Goal: Check status

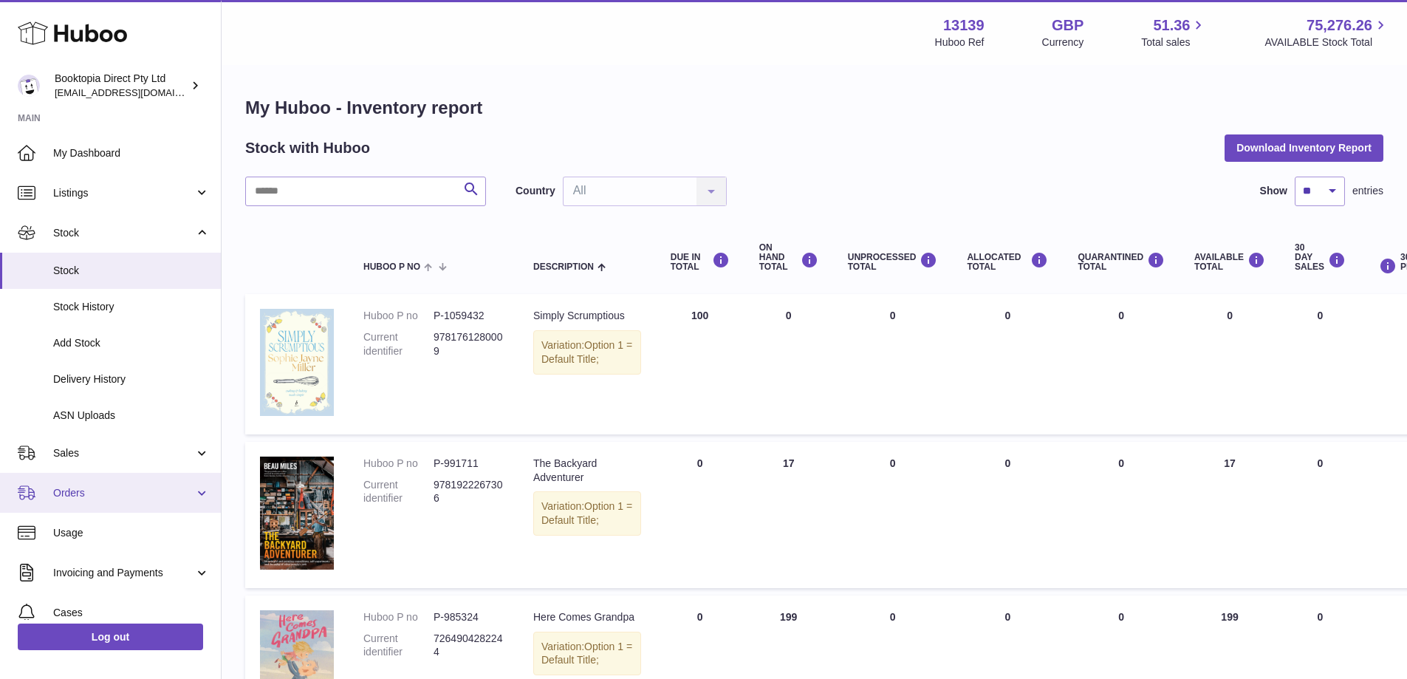
scroll to position [121, 0]
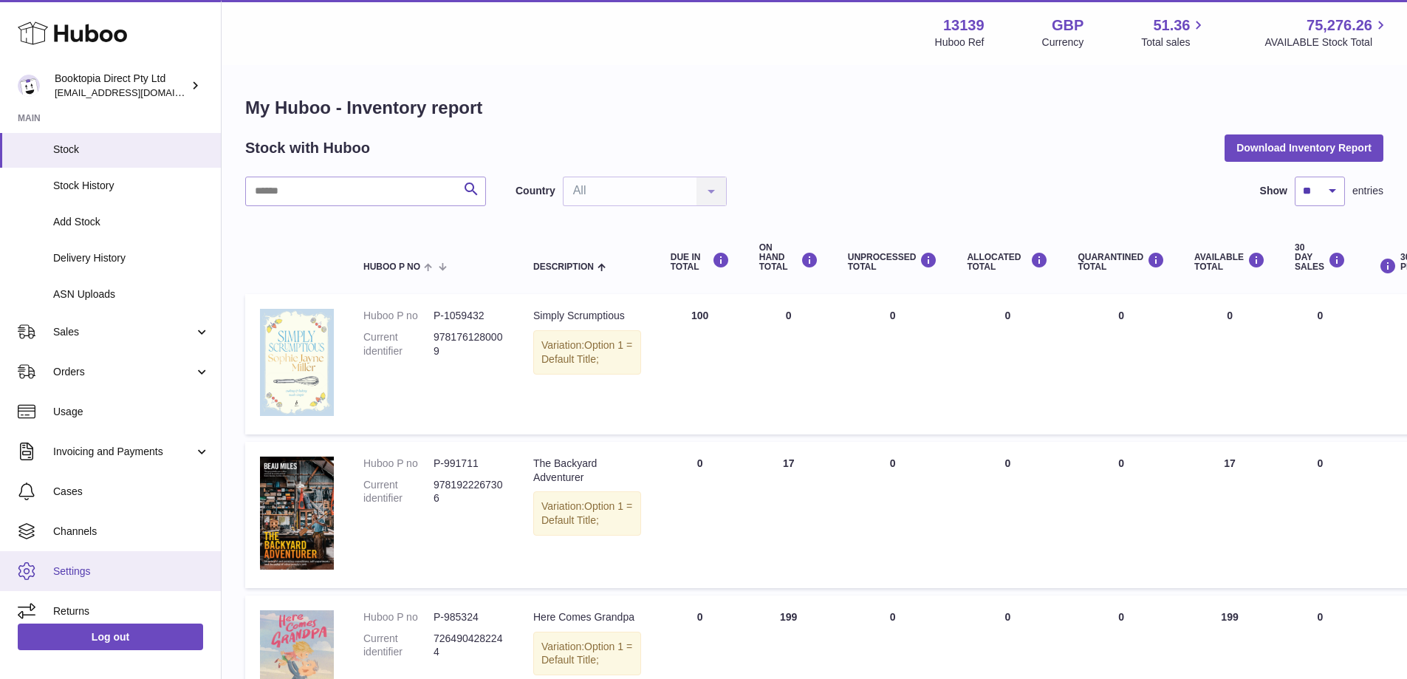
click at [104, 573] on span "Settings" at bounding box center [131, 571] width 157 height 14
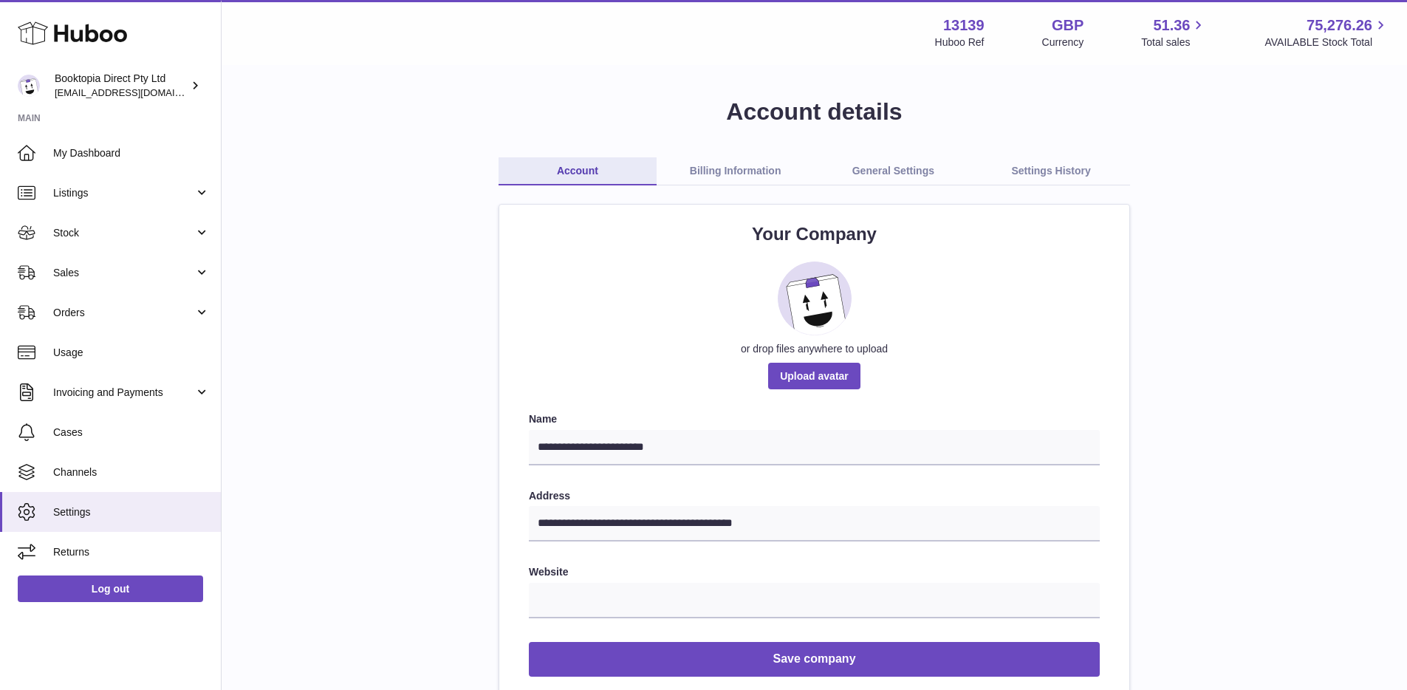
click at [743, 175] on link "Billing Information" at bounding box center [736, 171] width 158 height 28
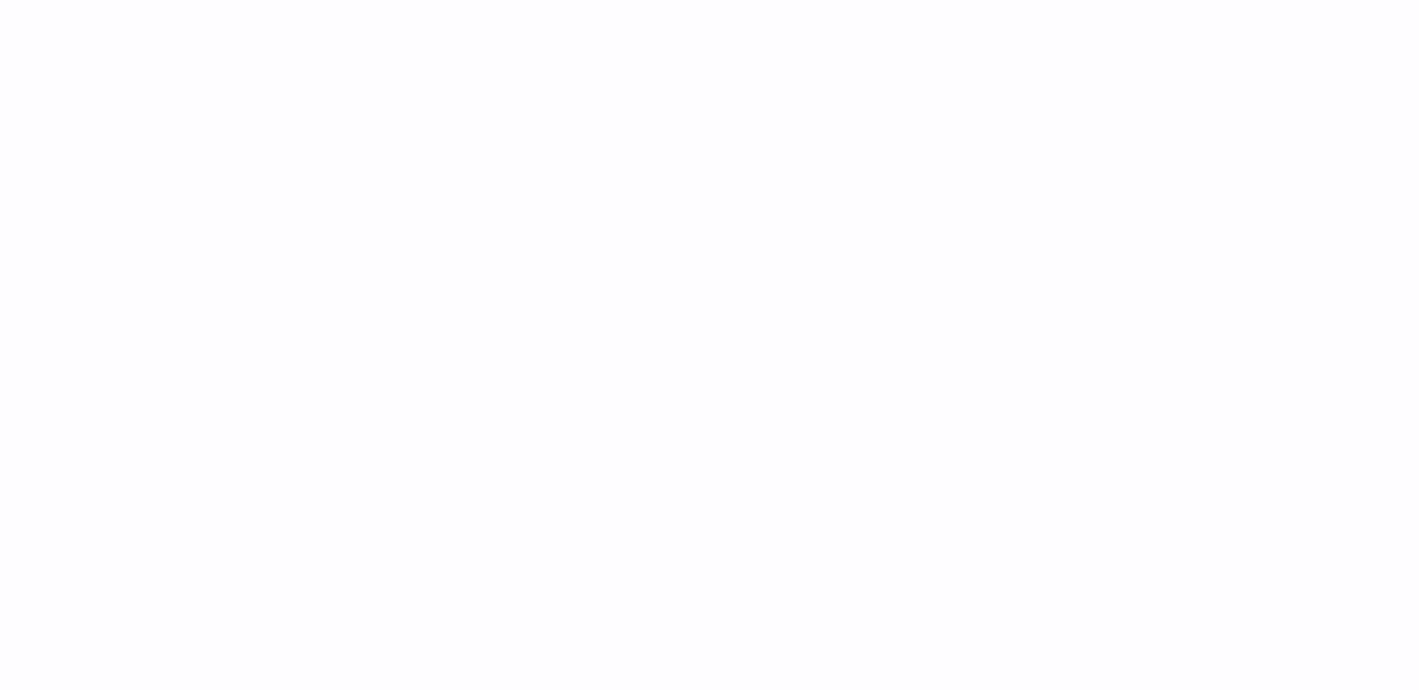
select select "**"
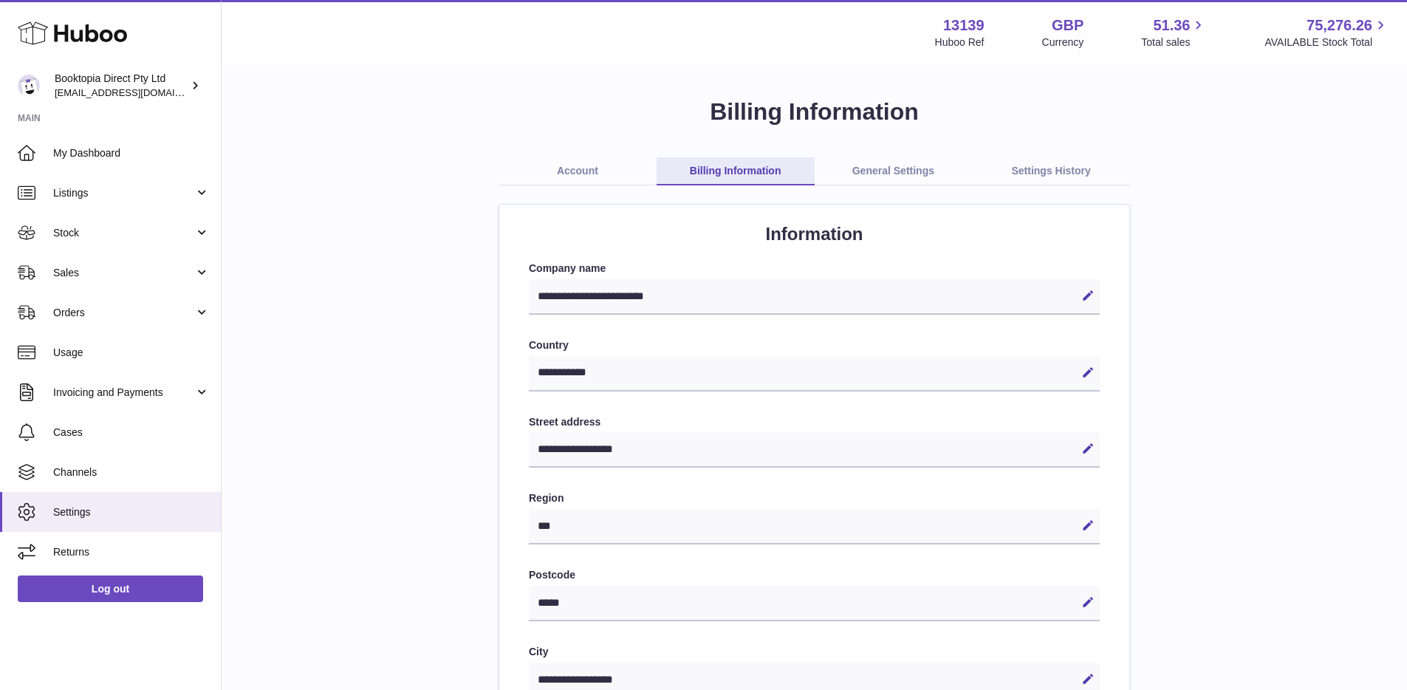
click at [865, 181] on link "General Settings" at bounding box center [894, 171] width 158 height 28
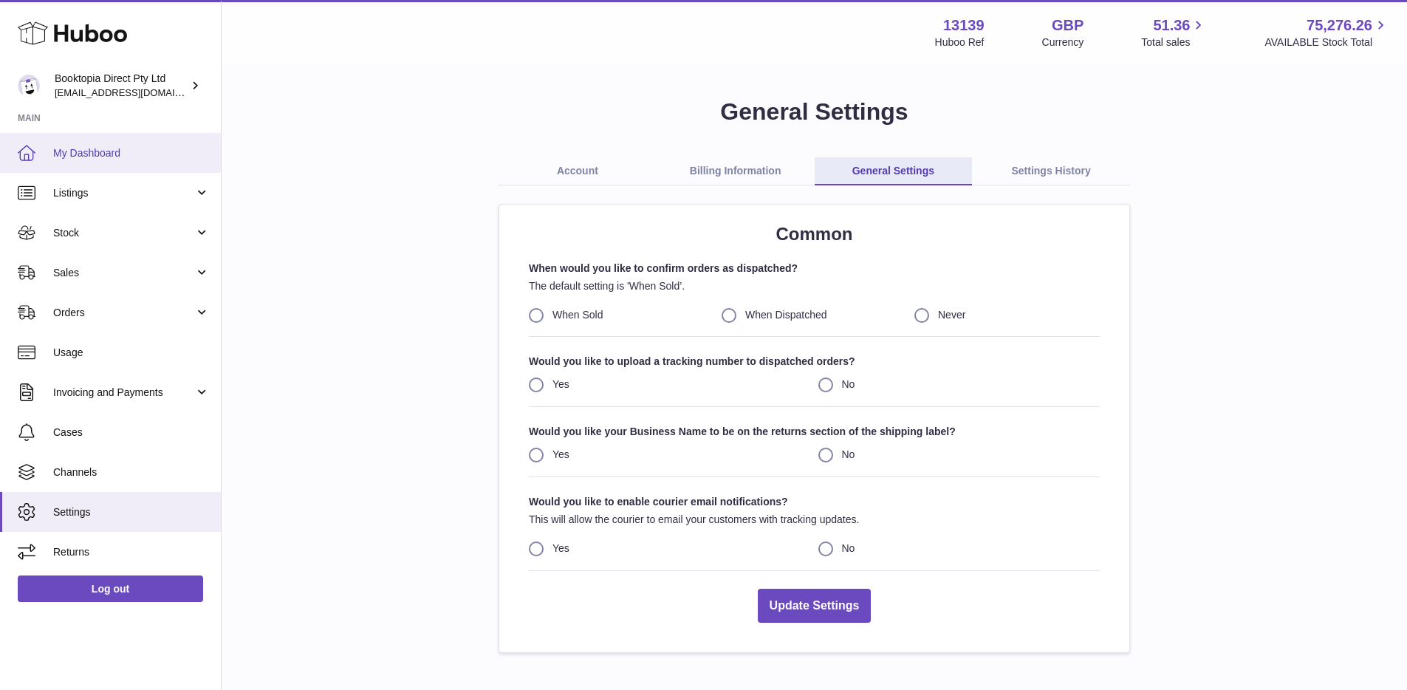
click at [94, 151] on span "My Dashboard" at bounding box center [131, 153] width 157 height 14
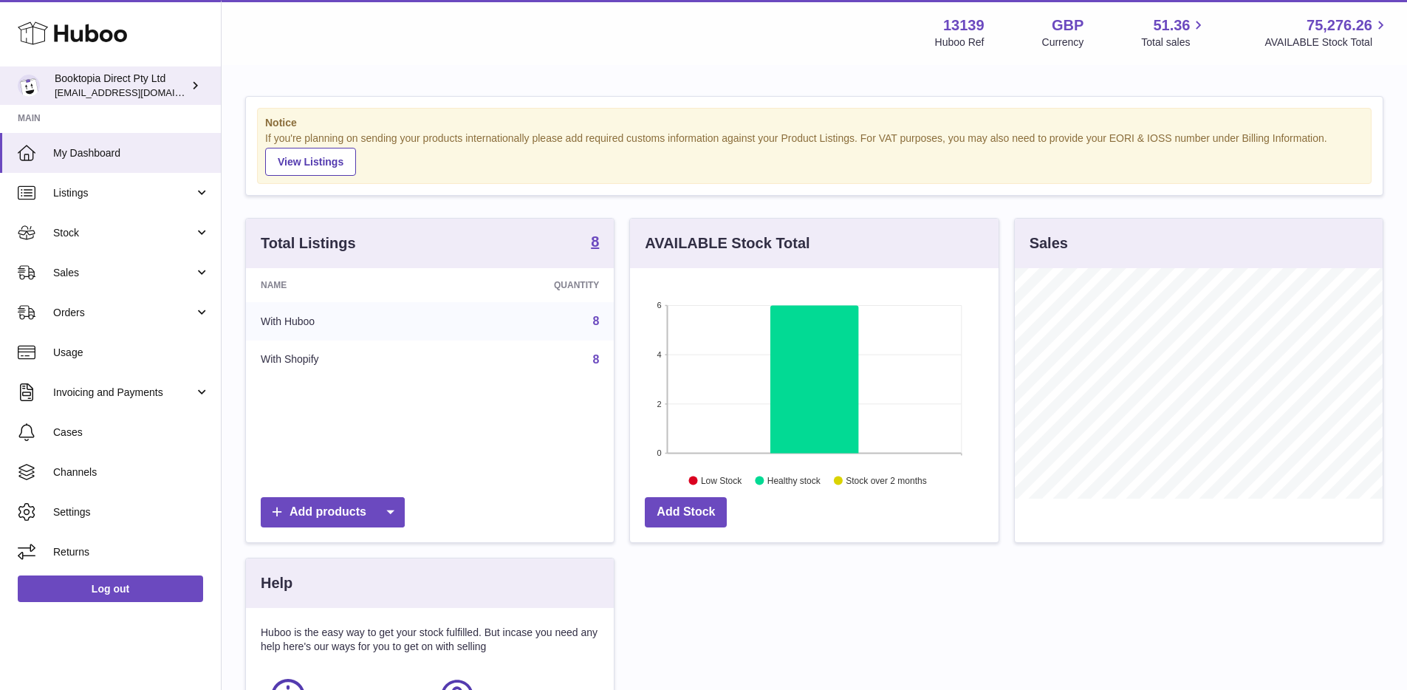
click at [161, 90] on div "Booktopia Direct Pty Ltd buz@sabweb.com.au" at bounding box center [121, 86] width 133 height 28
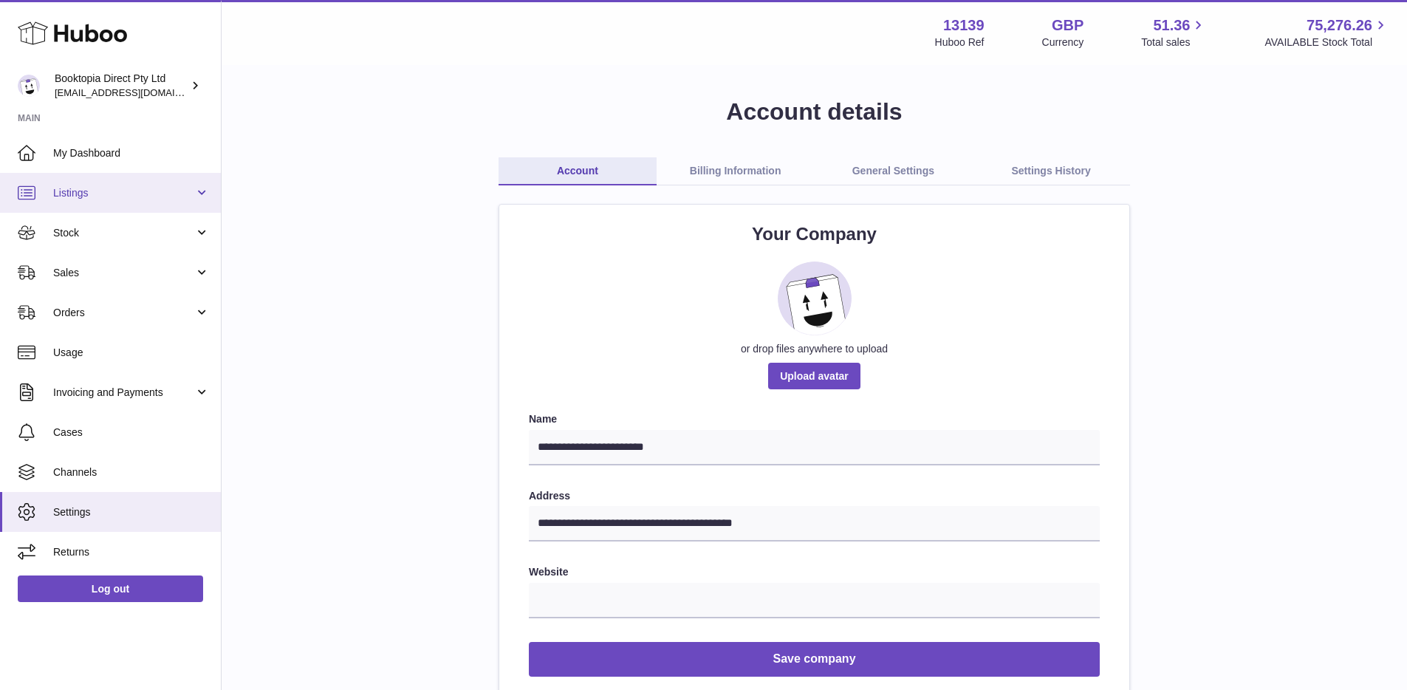
click at [129, 202] on link "Listings" at bounding box center [110, 193] width 221 height 40
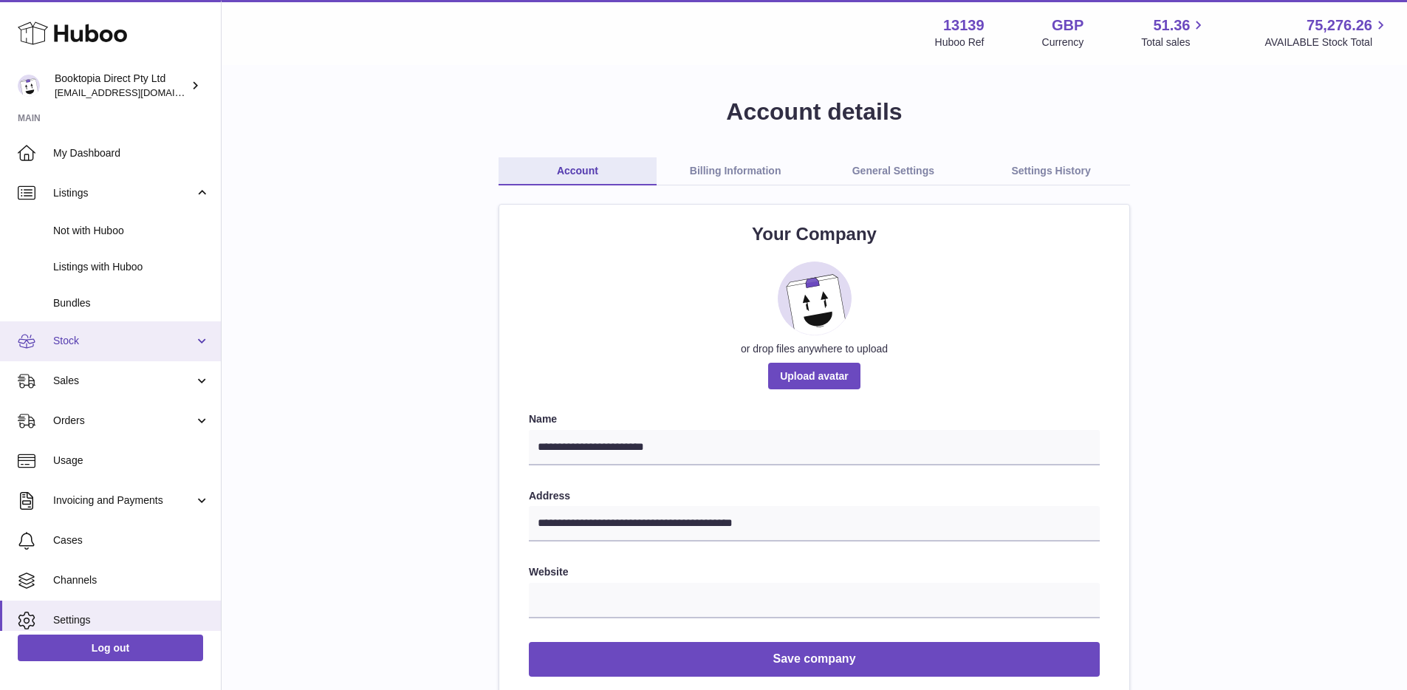
click at [132, 336] on span "Stock" at bounding box center [123, 341] width 141 height 14
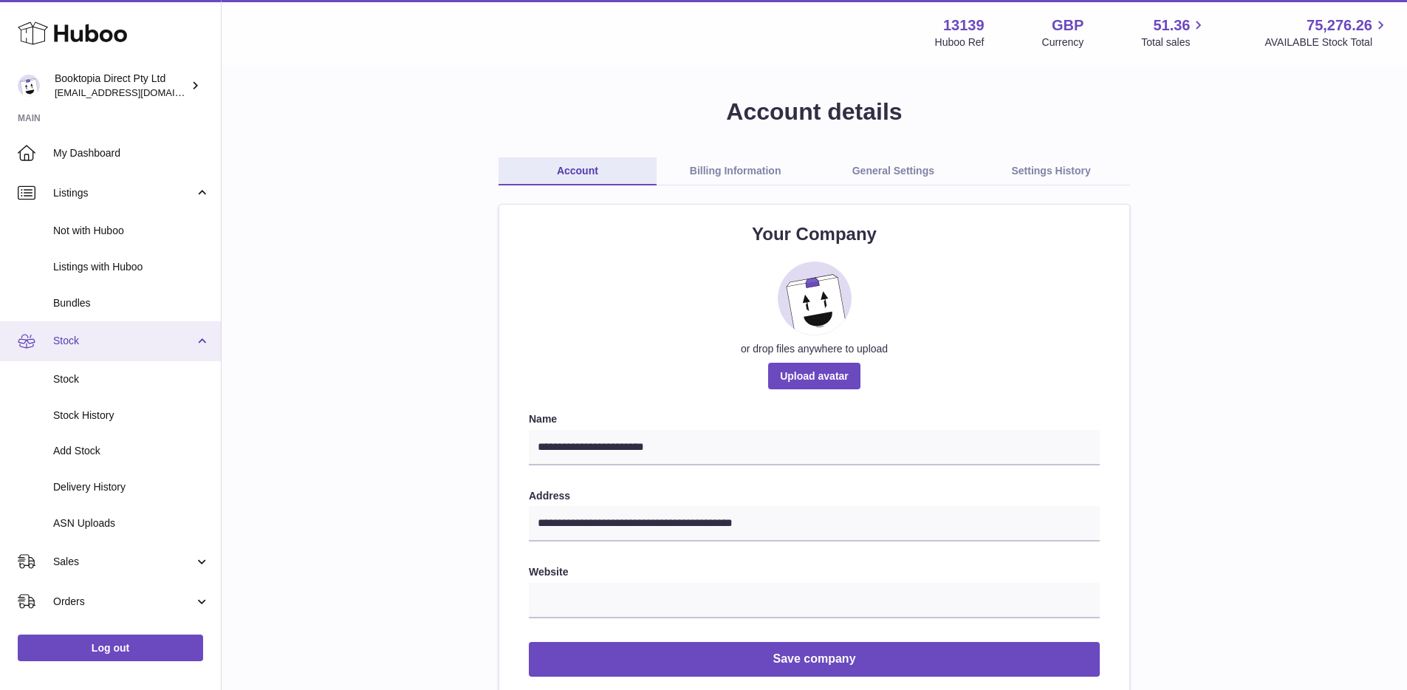
scroll to position [230, 0]
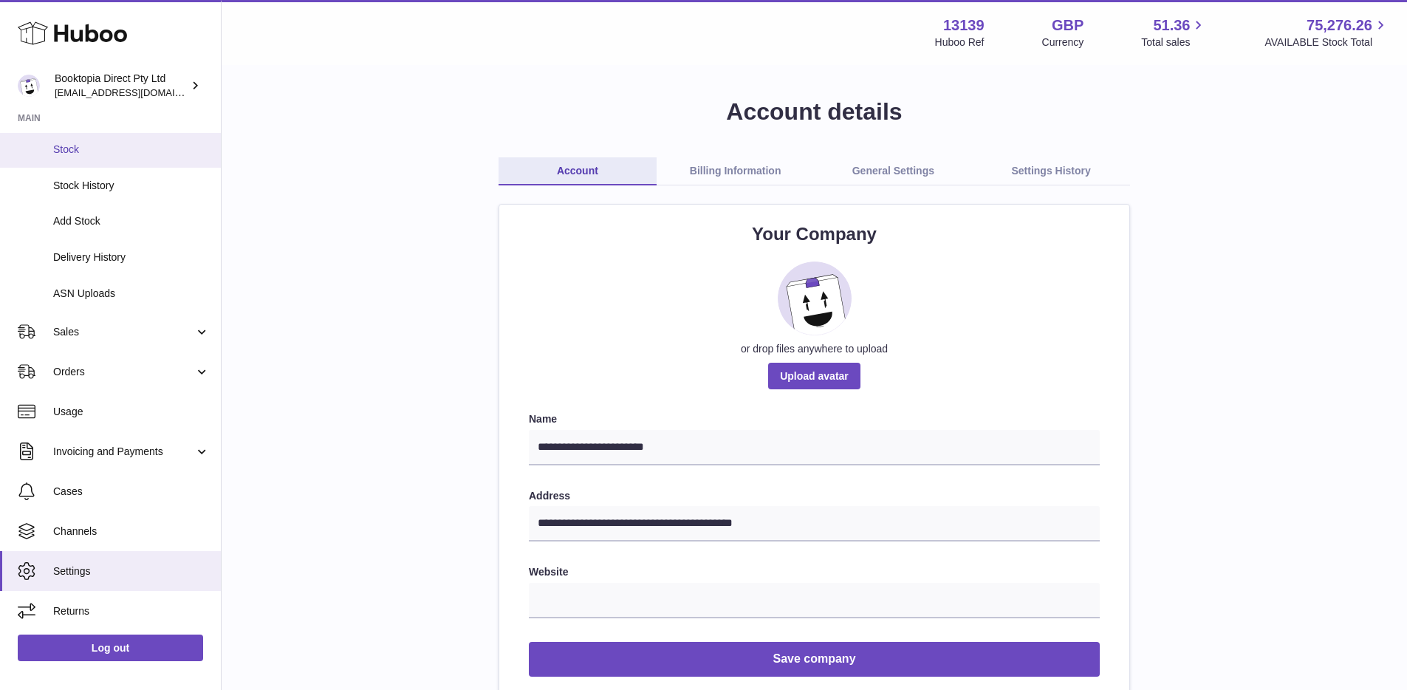
click at [129, 145] on span "Stock" at bounding box center [131, 150] width 157 height 14
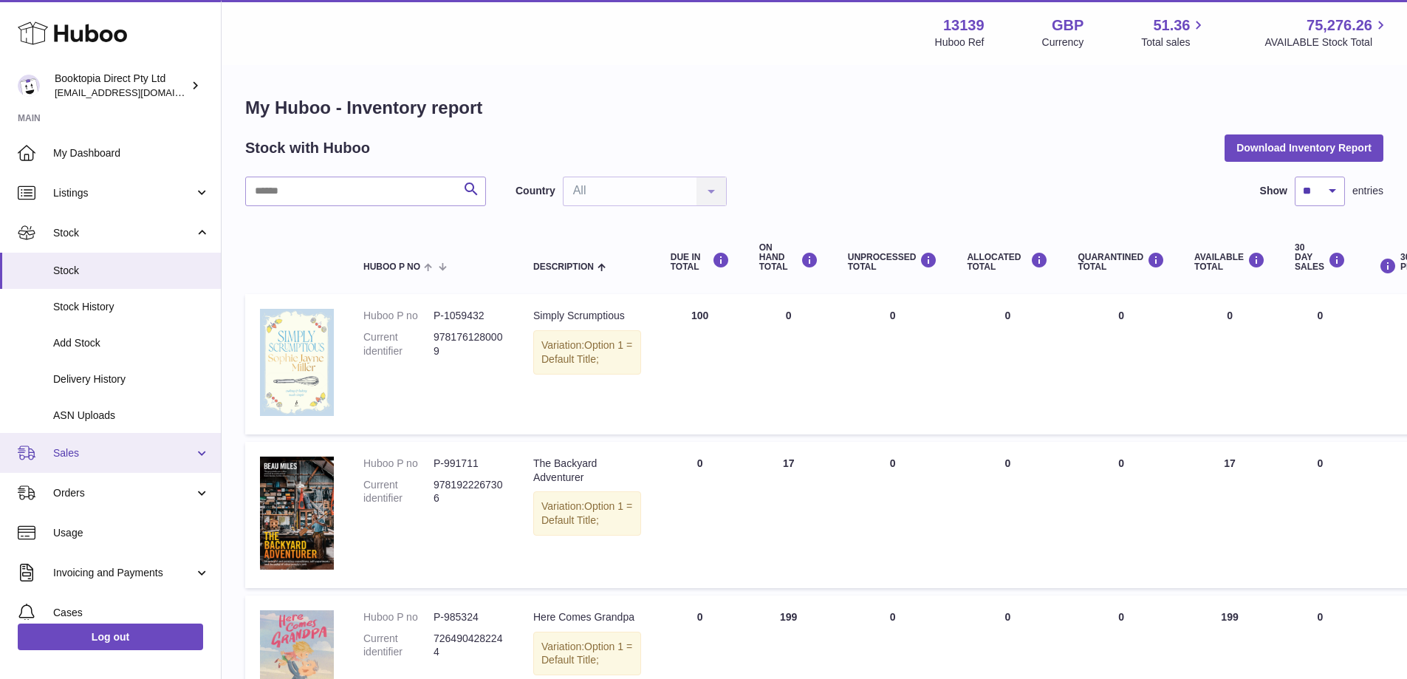
scroll to position [121, 0]
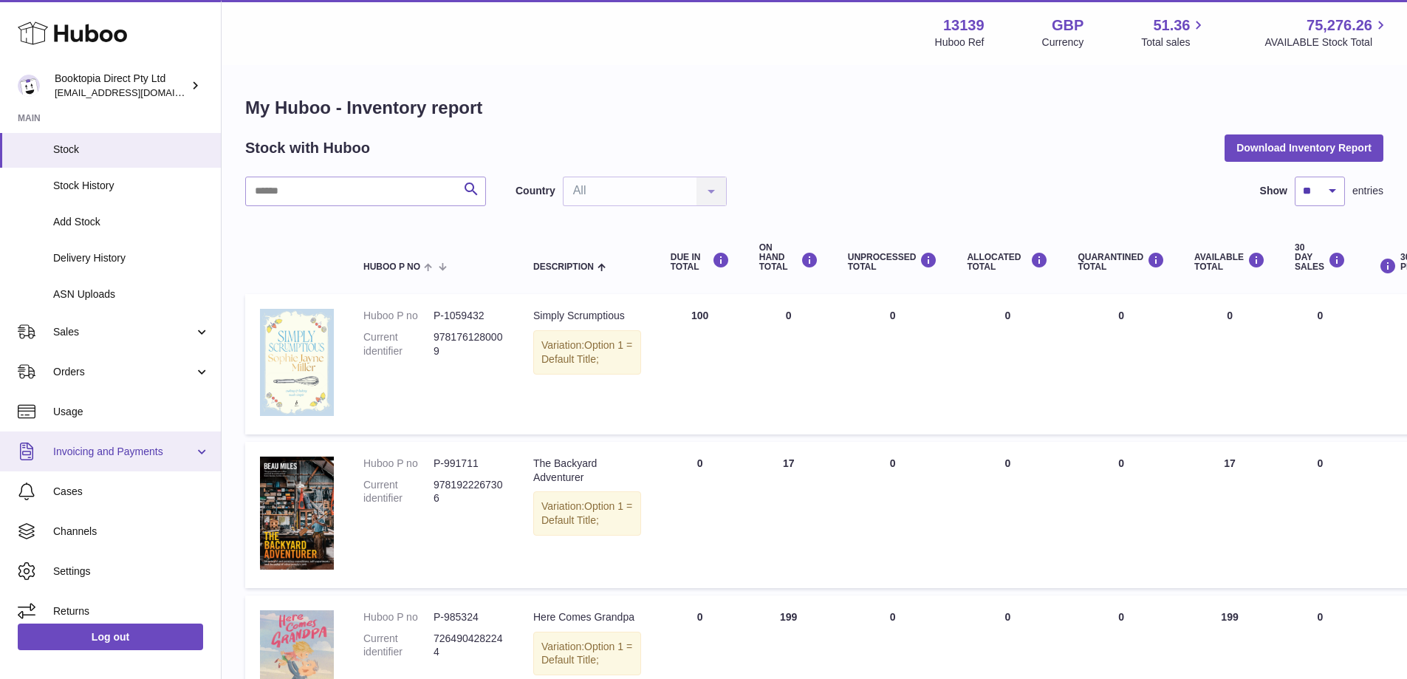
click at [146, 460] on link "Invoicing and Payments" at bounding box center [110, 451] width 221 height 40
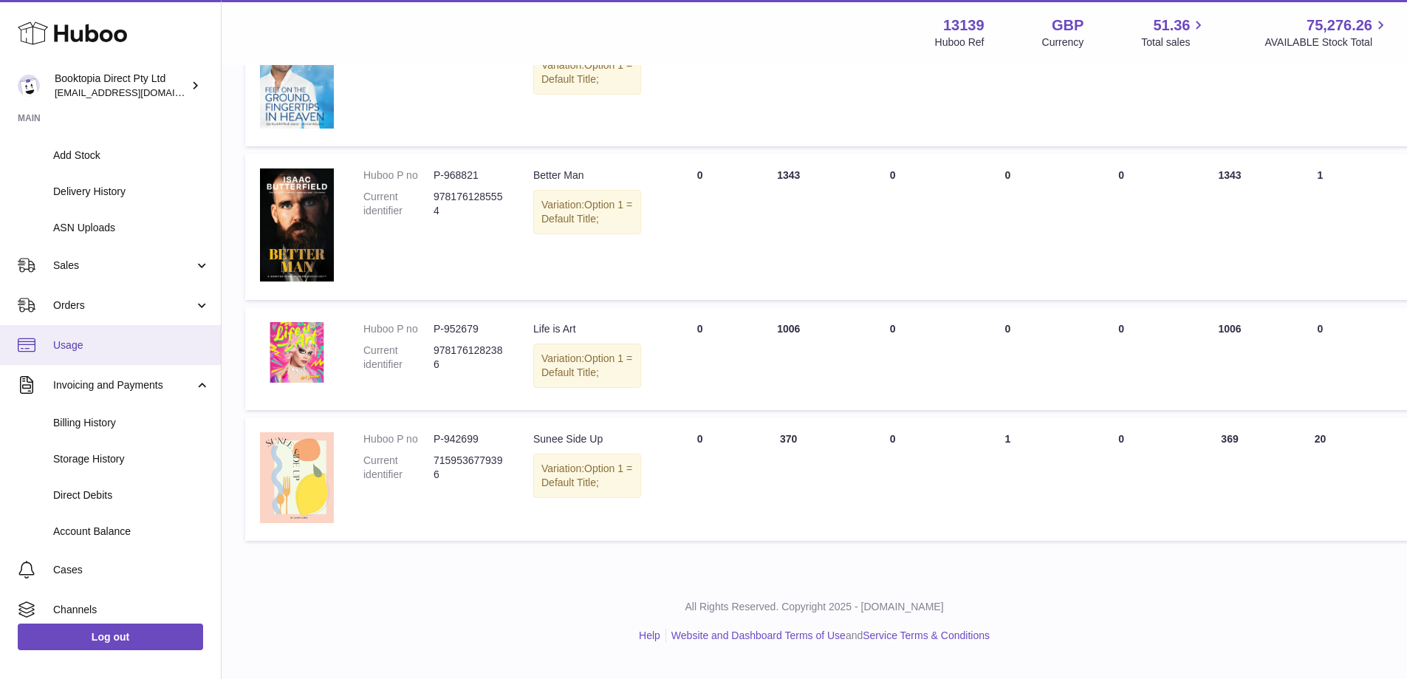
scroll to position [189, 0]
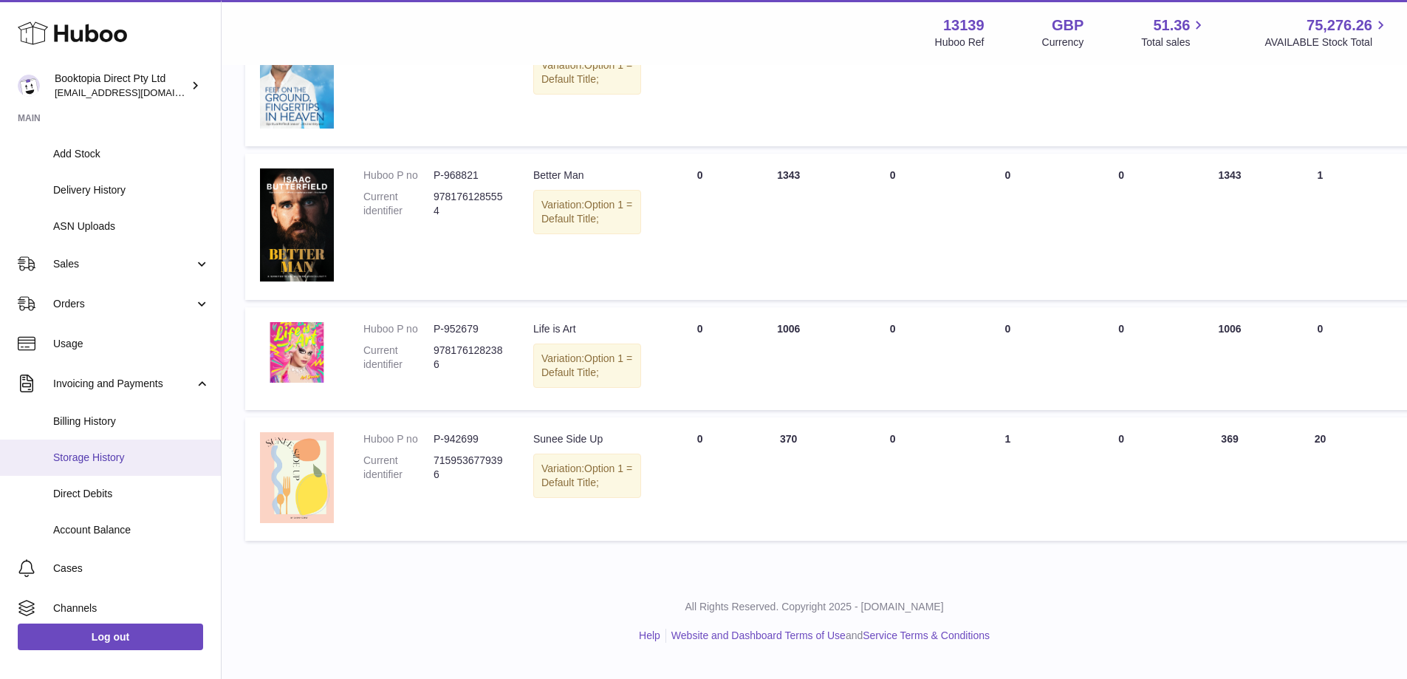
click at [84, 456] on span "Storage History" at bounding box center [131, 458] width 157 height 14
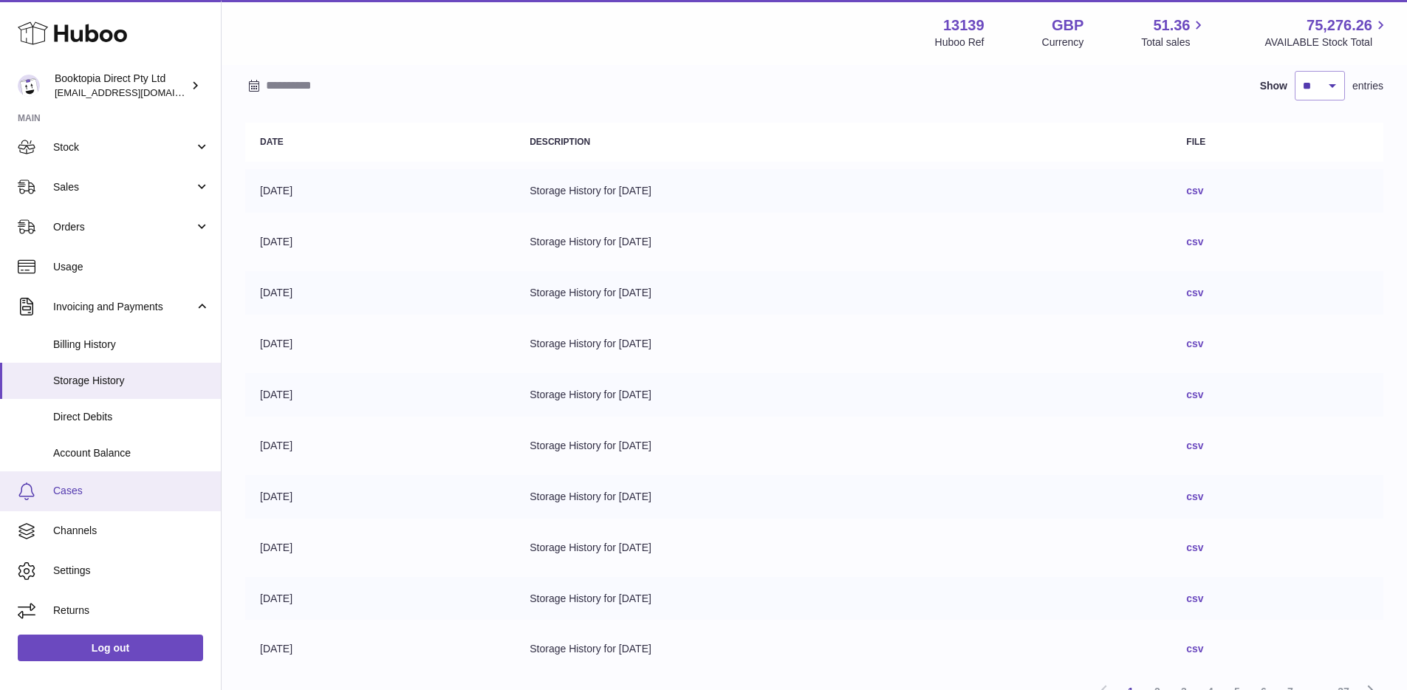
scroll to position [126, 0]
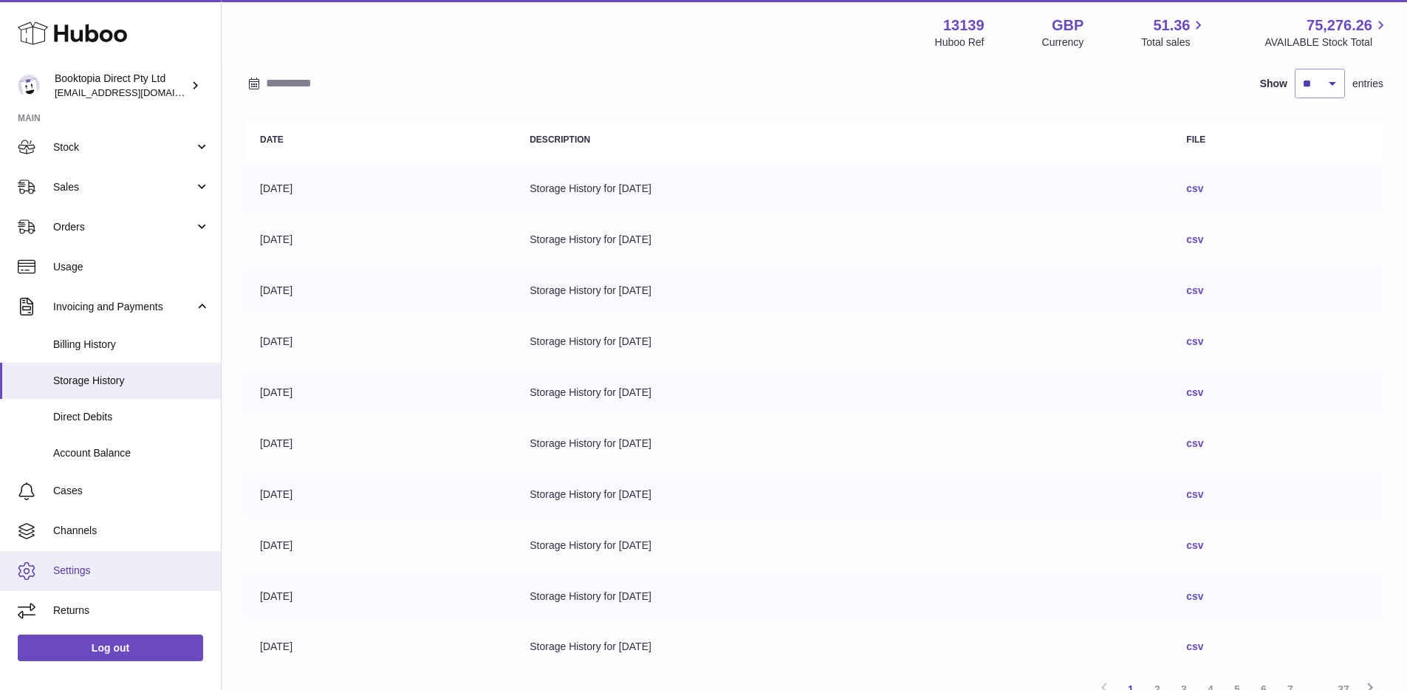
click at [110, 573] on span "Settings" at bounding box center [131, 571] width 157 height 14
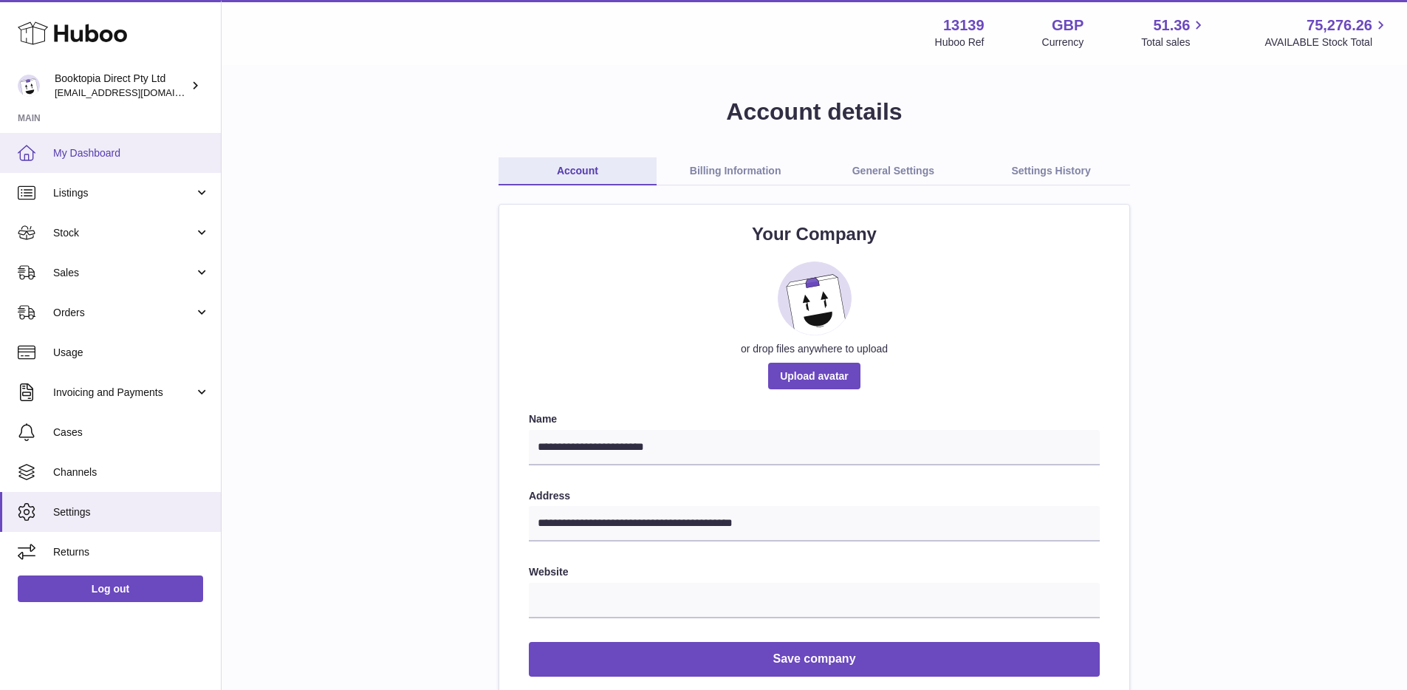
click at [117, 156] on span "My Dashboard" at bounding box center [131, 153] width 157 height 14
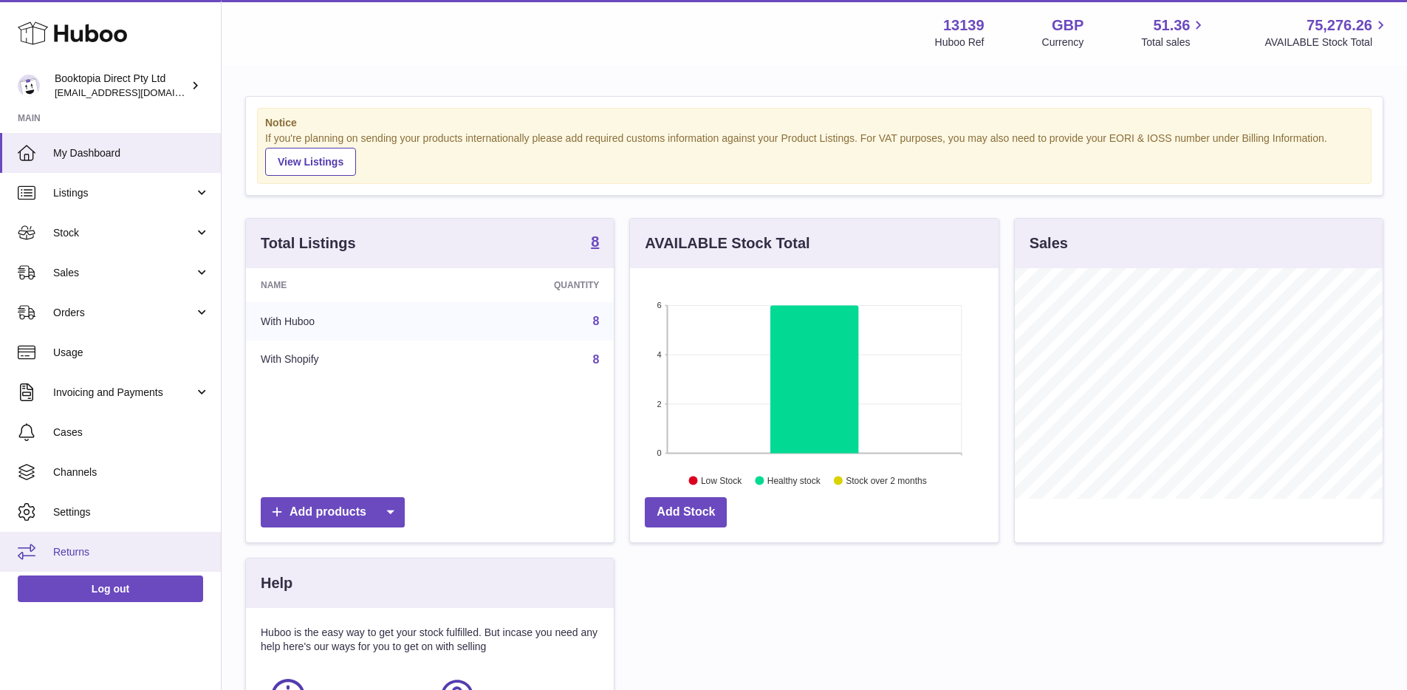
click at [116, 549] on span "Returns" at bounding box center [131, 552] width 157 height 14
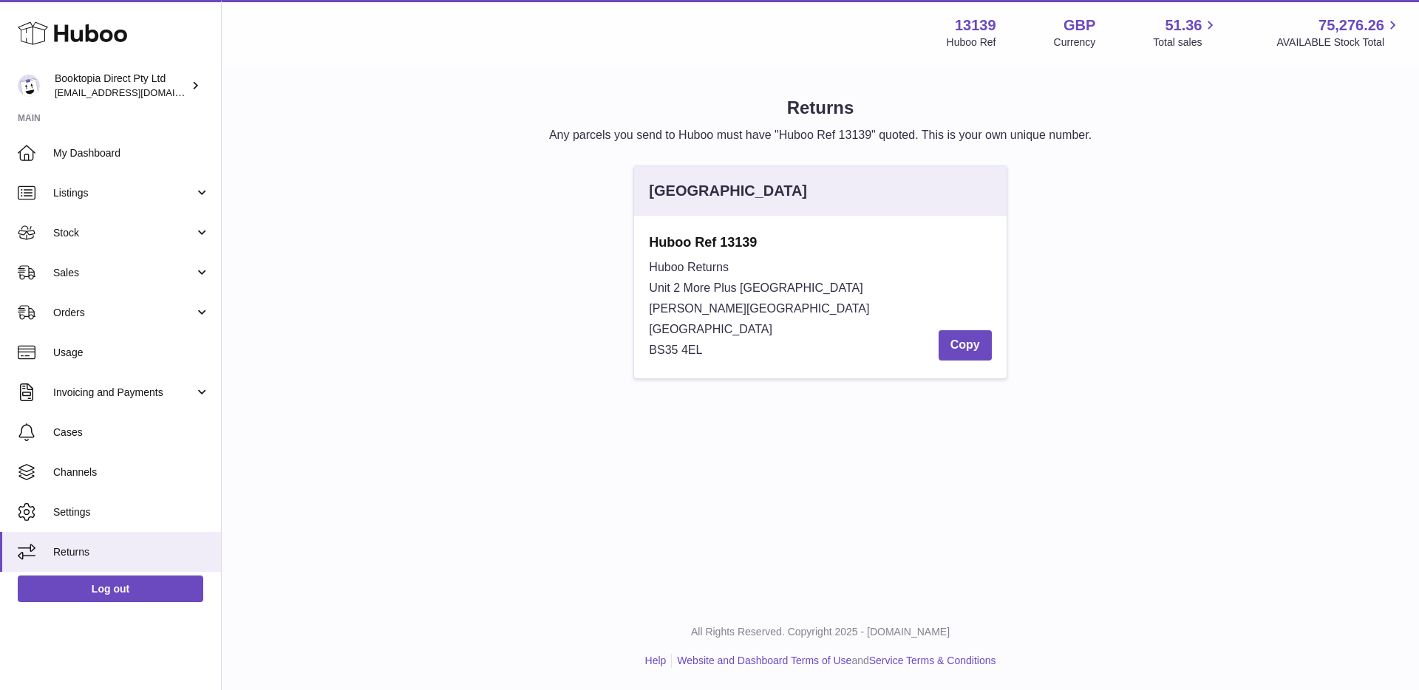
drag, startPoint x: 649, startPoint y: 270, endPoint x: 718, endPoint y: 348, distance: 103.6
click at [718, 348] on div "Huboo Returns Unit 2 More Plus Central Park Hudson Ave Severn Beach BS35 4EL Co…" at bounding box center [820, 308] width 342 height 103
drag, startPoint x: 649, startPoint y: 243, endPoint x: 731, endPoint y: 347, distance: 132.0
click at [731, 347] on div "Huboo Ref 13139 Huboo Returns Unit 2 More Plus Central Park Hudson Ave Severn B…" at bounding box center [820, 296] width 342 height 127
copy div "Huboo Ref 13139 Huboo Returns Unit 2 More Plus Central Park Hudson Ave Severn B…"
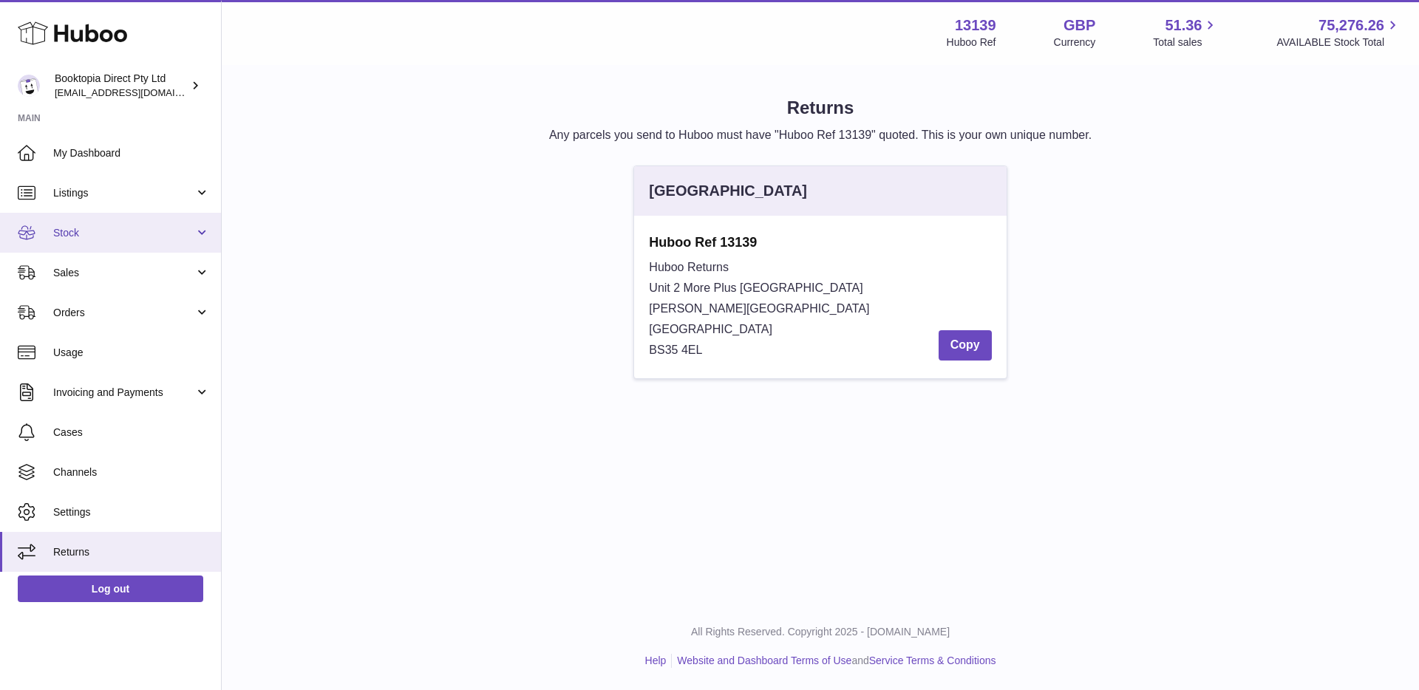
click at [141, 239] on span "Stock" at bounding box center [123, 233] width 141 height 14
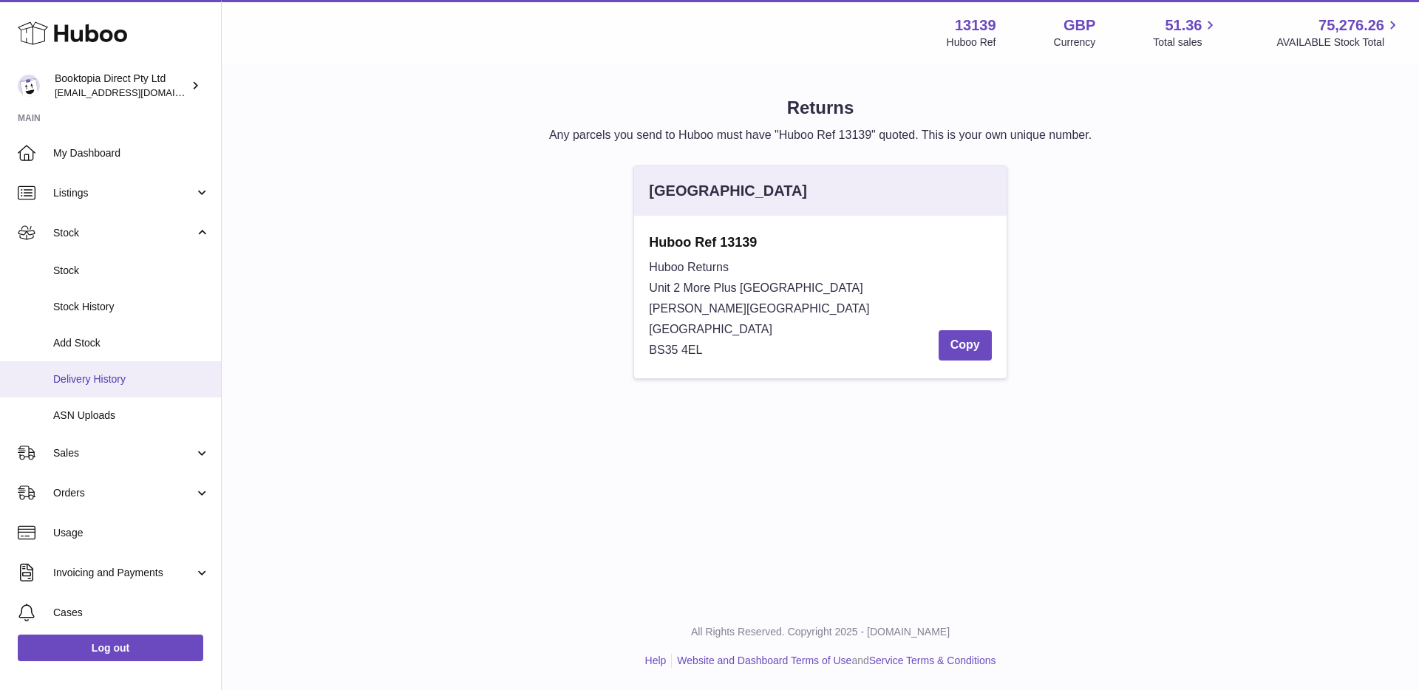
click at [134, 368] on link "Delivery History" at bounding box center [110, 379] width 221 height 36
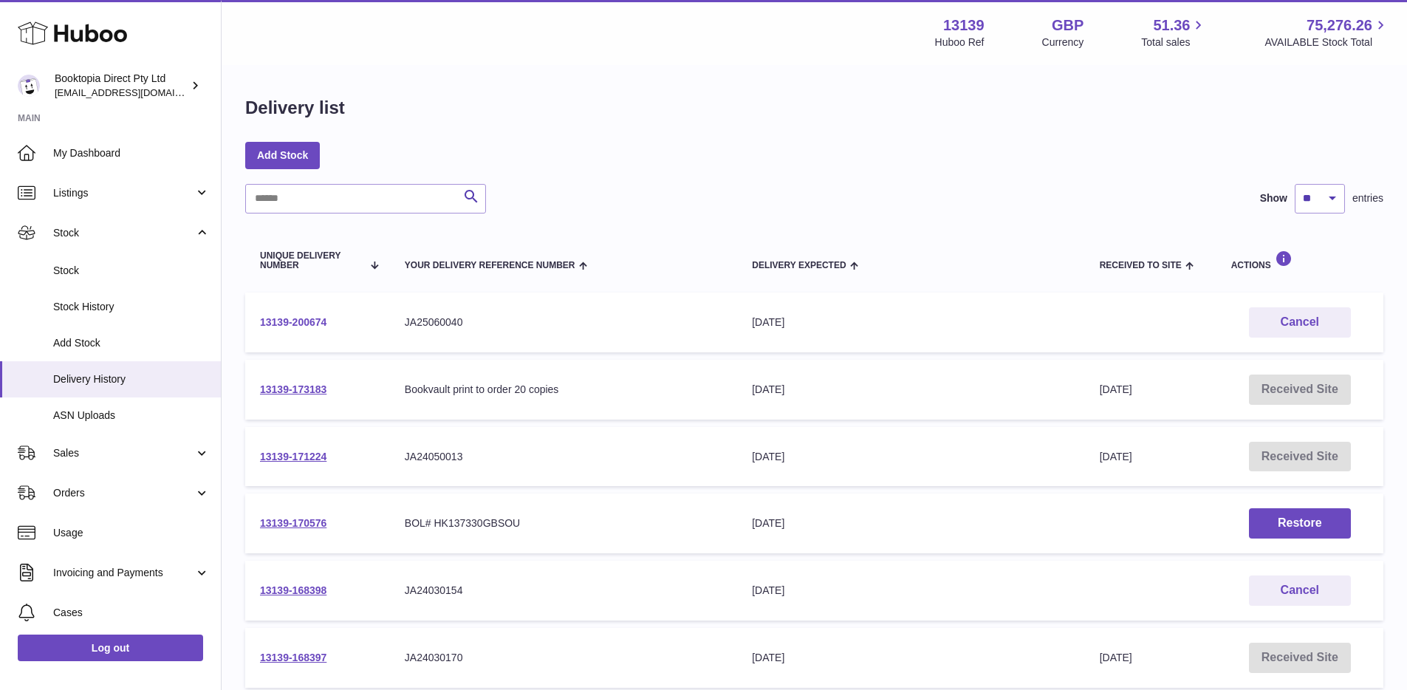
click at [304, 321] on link "13139-200674" at bounding box center [293, 322] width 66 height 12
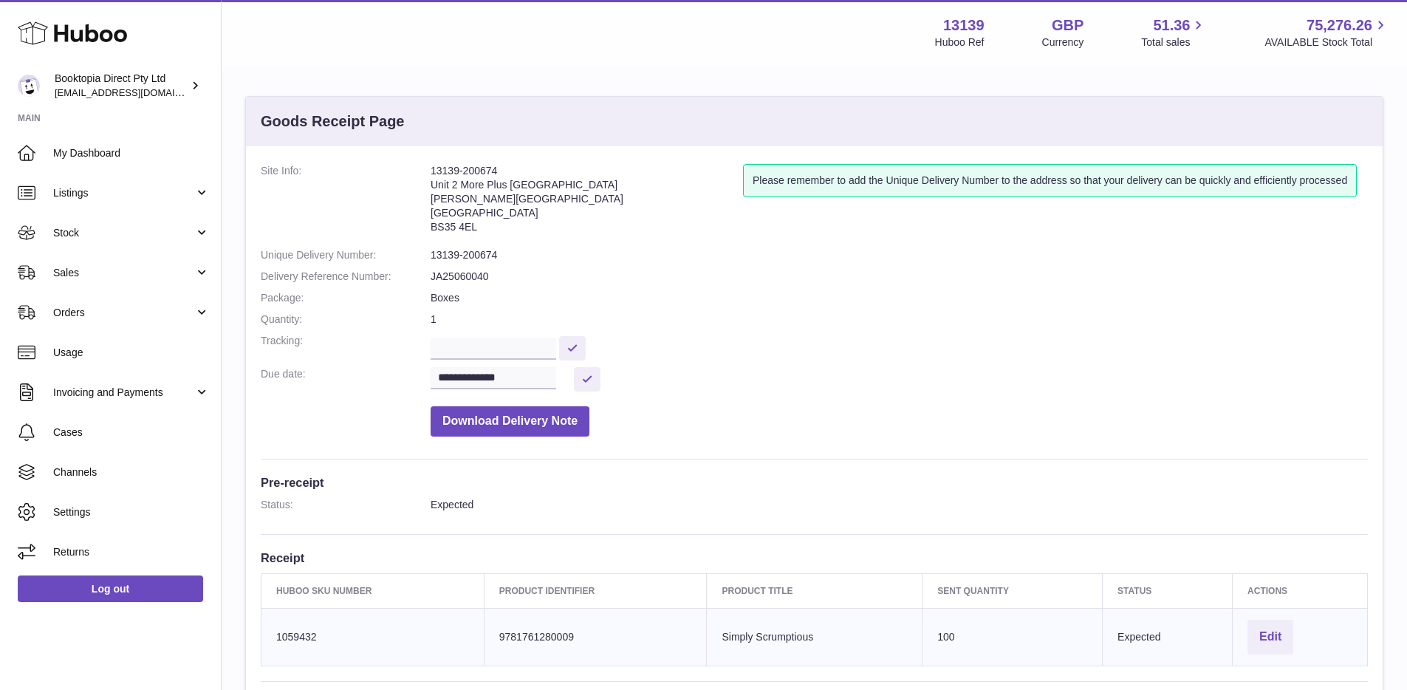
drag, startPoint x: 507, startPoint y: 168, endPoint x: 464, endPoint y: 169, distance: 42.9
click at [464, 169] on address "13139-200674 Unit 2 [GEOGRAPHIC_DATA][PERSON_NAME][STREET_ADDRESS]" at bounding box center [587, 202] width 313 height 77
copy address "200674"
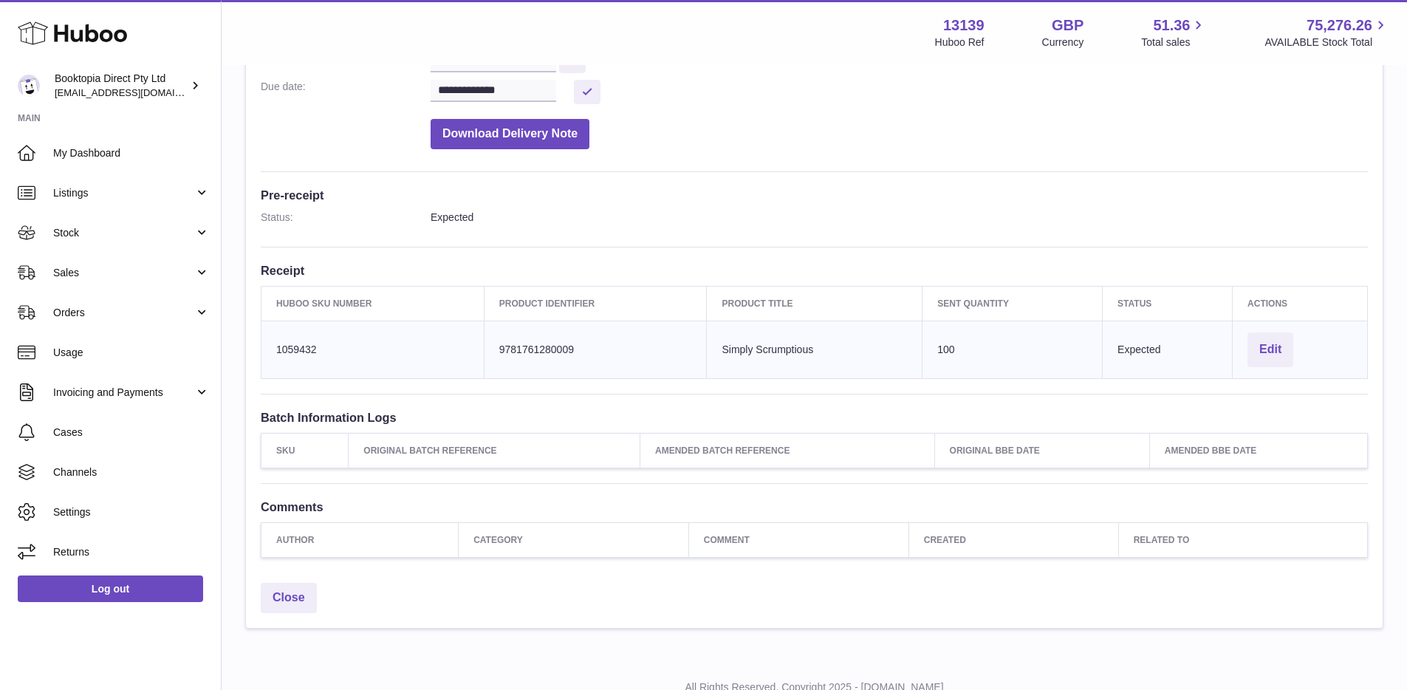
scroll to position [288, 0]
click at [650, 539] on th "Category" at bounding box center [574, 539] width 231 height 35
click at [1270, 345] on button "Edit" at bounding box center [1271, 349] width 46 height 35
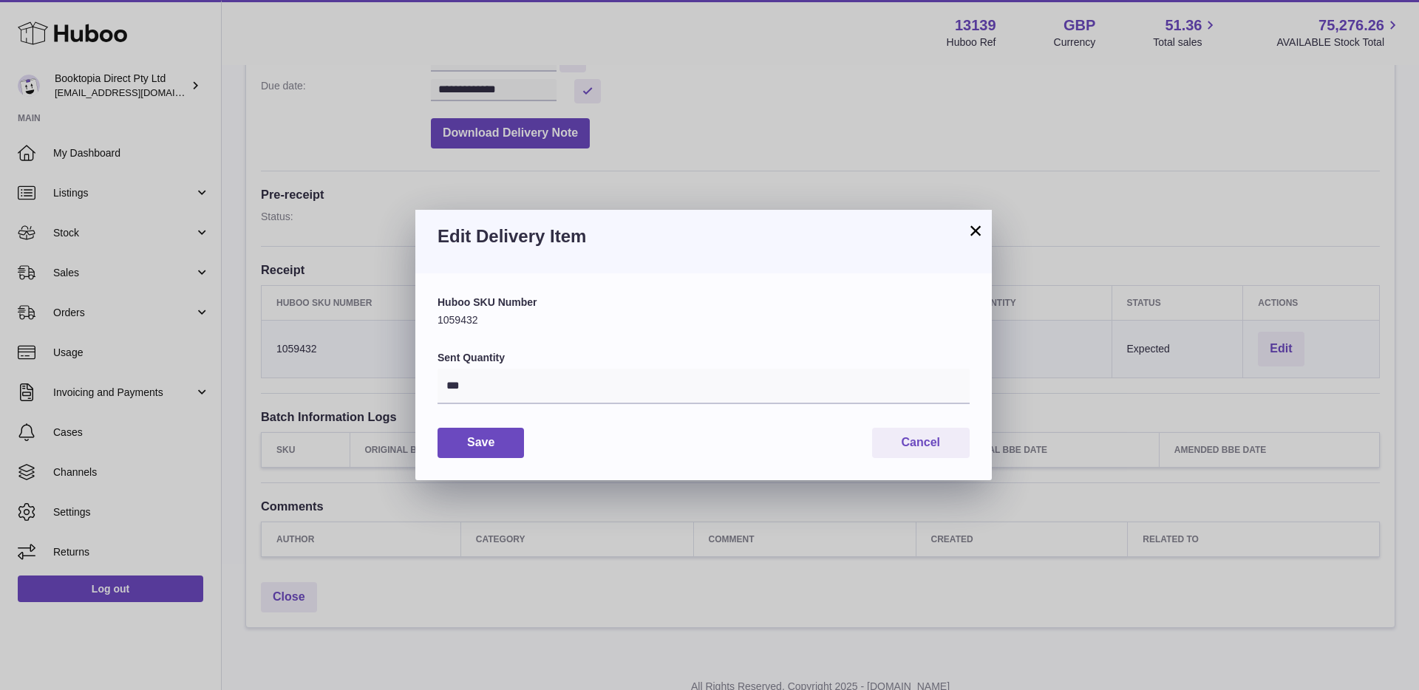
click at [977, 235] on button "×" at bounding box center [975, 231] width 18 height 18
click at [977, 235] on div "× Edit Delivery Item Huboo SKU Number 1059432 Sent Quantity *** Save Cancel" at bounding box center [703, 345] width 1407 height 690
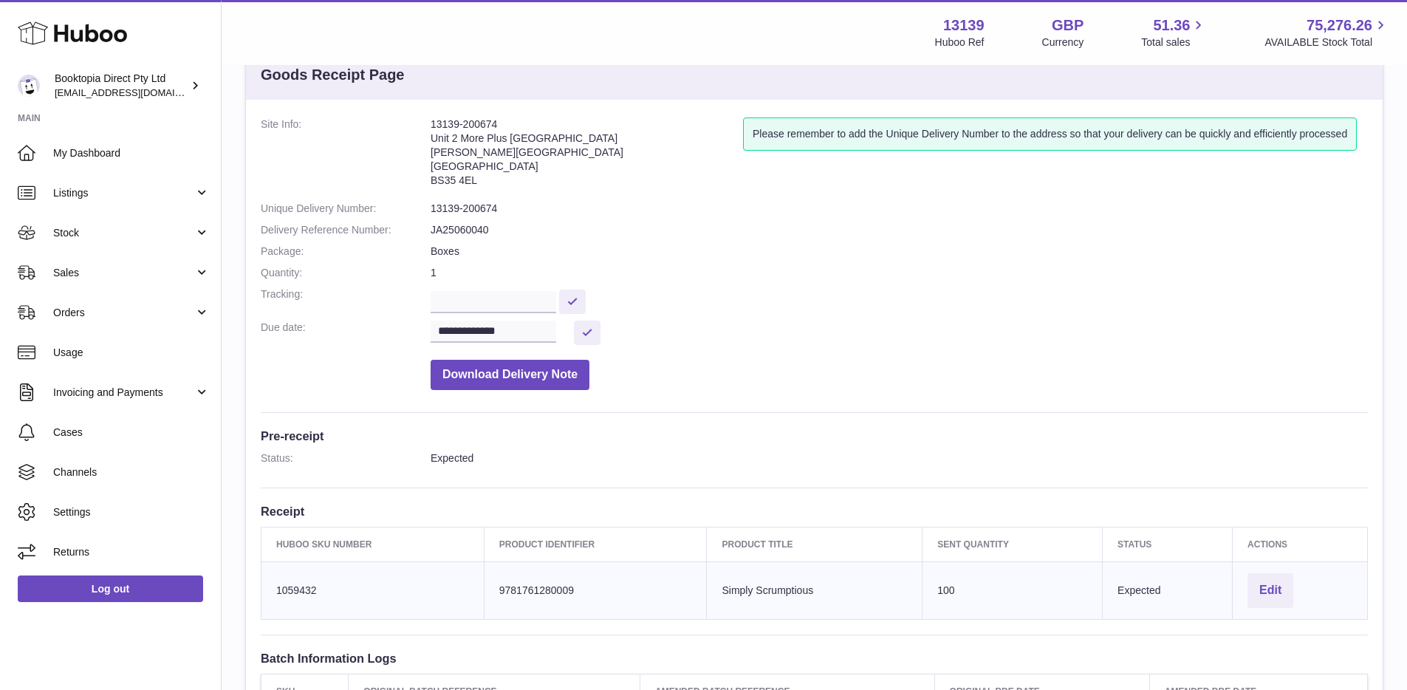
scroll to position [0, 0]
